Goal: Task Accomplishment & Management: Complete application form

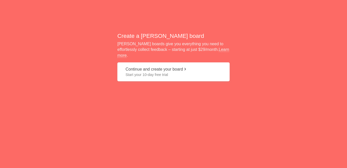
click at [149, 67] on button "Continue and create your board Start your 10-day free trial" at bounding box center [173, 71] width 112 height 19
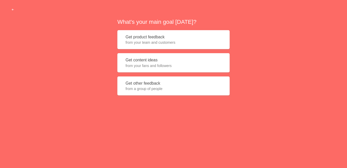
click at [148, 37] on button "Get product feedback from your team and customers" at bounding box center [173, 39] width 112 height 19
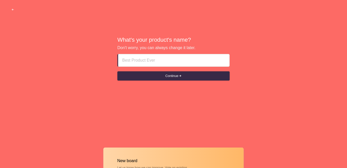
click at [138, 59] on input at bounding box center [173, 60] width 103 height 12
paste input "Call Girls agency In [GEOGRAPHIC_DATA] |$|[PHONE_NUMBER]|$| Sharjah Pakistani E…"
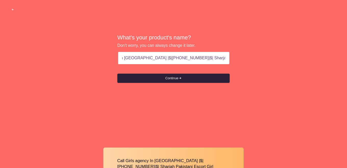
click at [172, 79] on button "Continue" at bounding box center [173, 78] width 112 height 9
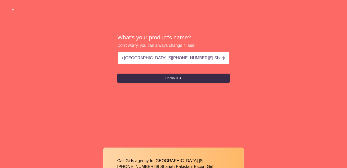
scroll to position [0, 35]
drag, startPoint x: 137, startPoint y: 57, endPoint x: 253, endPoint y: 56, distance: 115.4
click at [253, 56] on div "What's your product's name? Don't worry, you can always change it later. Call G…" at bounding box center [173, 58] width 347 height 117
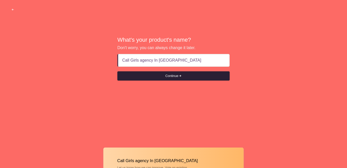
click at [178, 77] on button "Continue" at bounding box center [173, 75] width 112 height 9
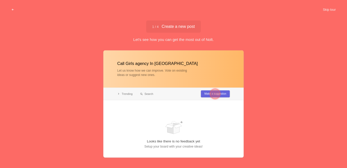
type input "Call Girls agency In [GEOGRAPHIC_DATA]"
click at [211, 93] on div at bounding box center [215, 94] width 10 height 10
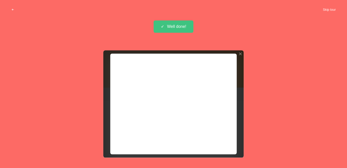
click at [333, 10] on button "Skip tour" at bounding box center [329, 9] width 25 height 9
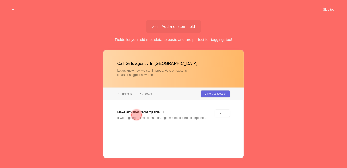
click at [135, 114] on div at bounding box center [137, 115] width 10 height 10
